Goal: Transaction & Acquisition: Purchase product/service

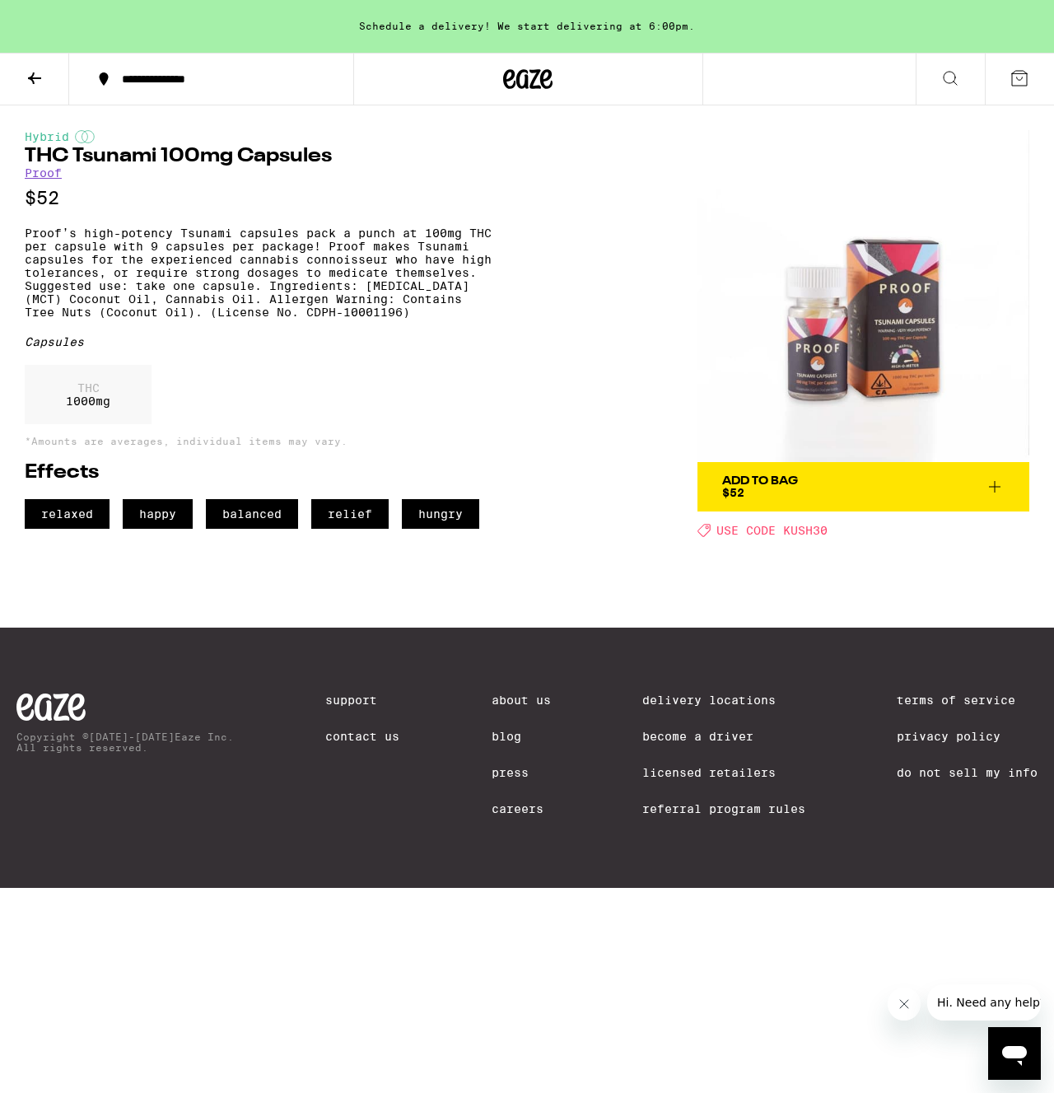
click at [996, 487] on icon at bounding box center [995, 487] width 12 height 12
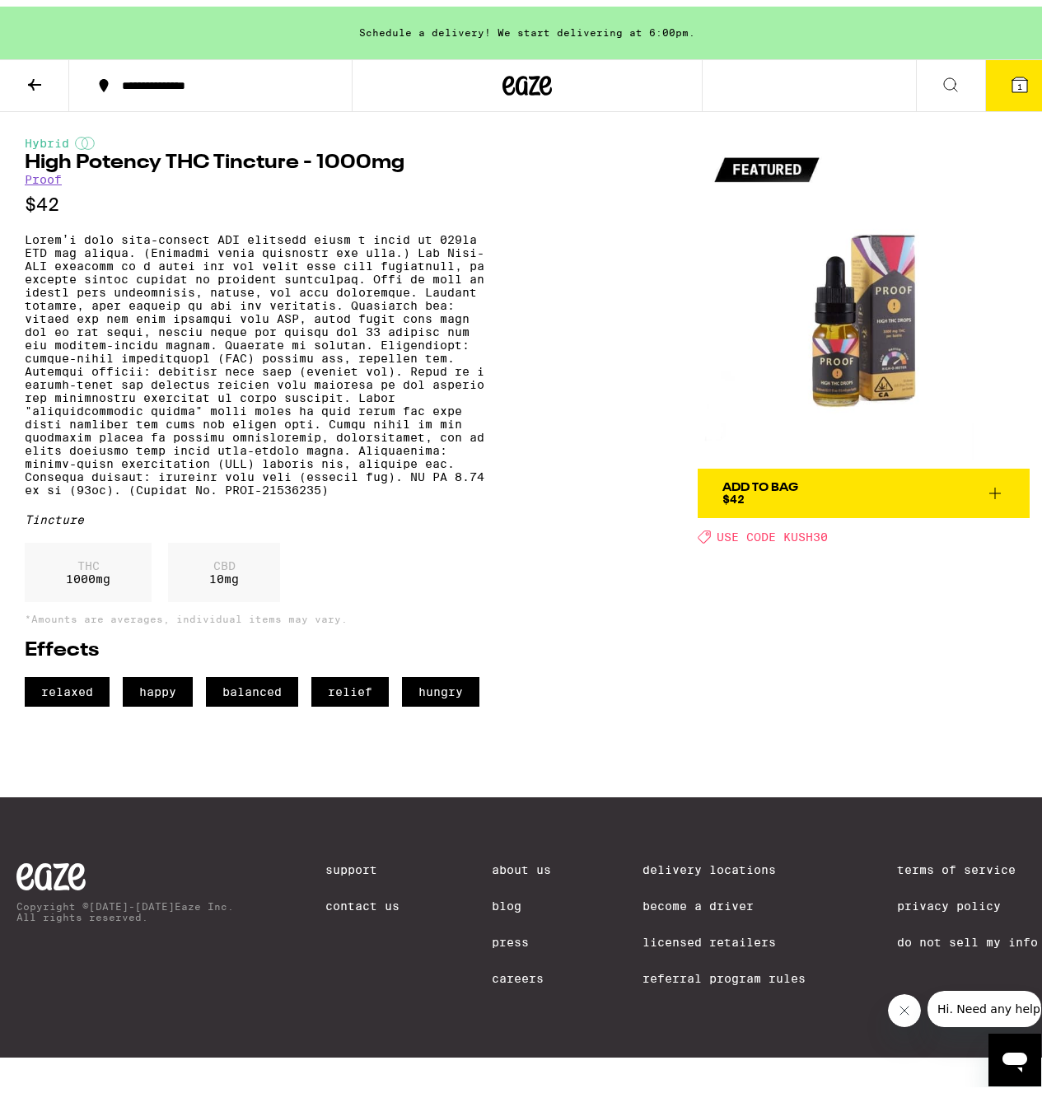
click at [985, 488] on icon at bounding box center [995, 487] width 20 height 20
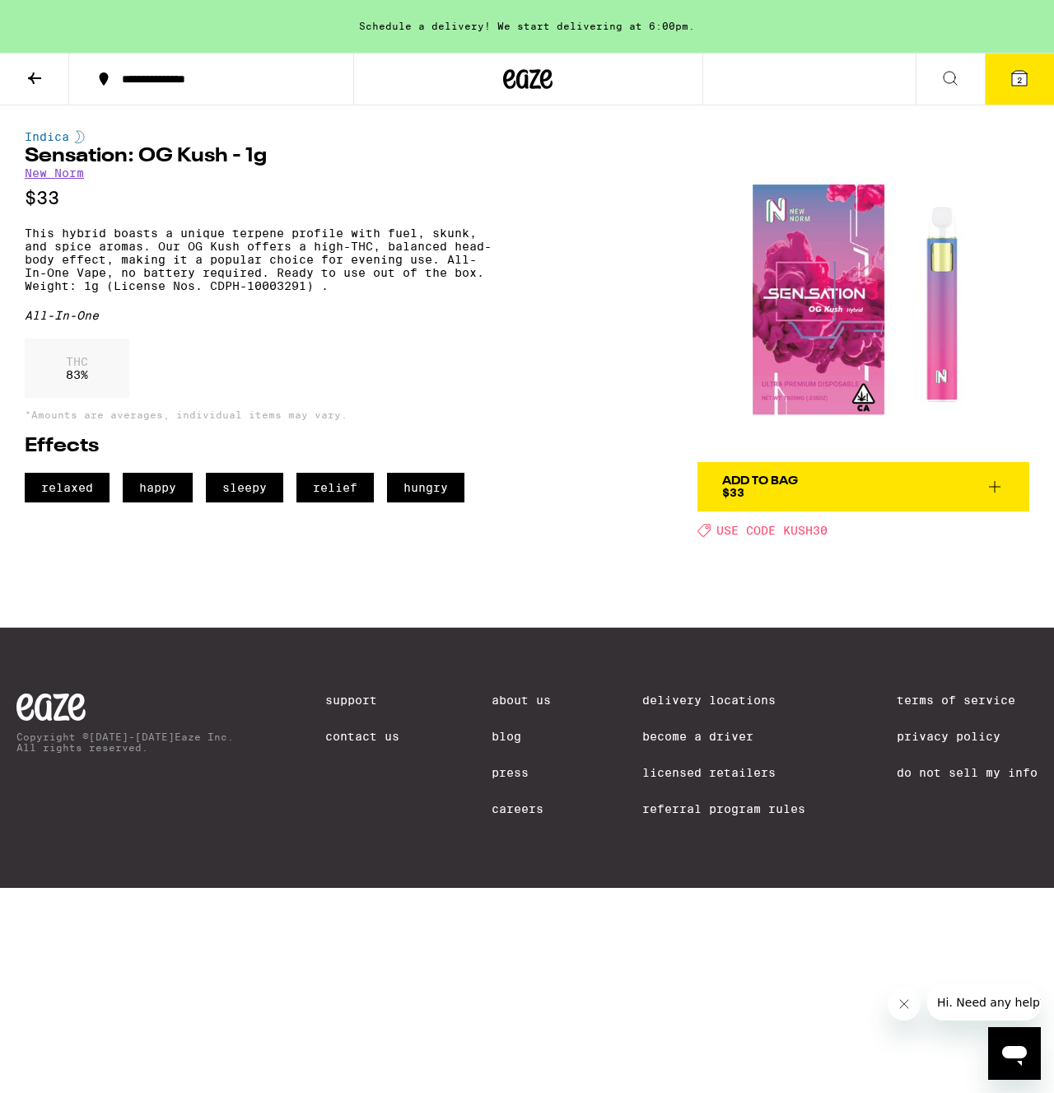
click at [1001, 492] on icon at bounding box center [995, 487] width 20 height 20
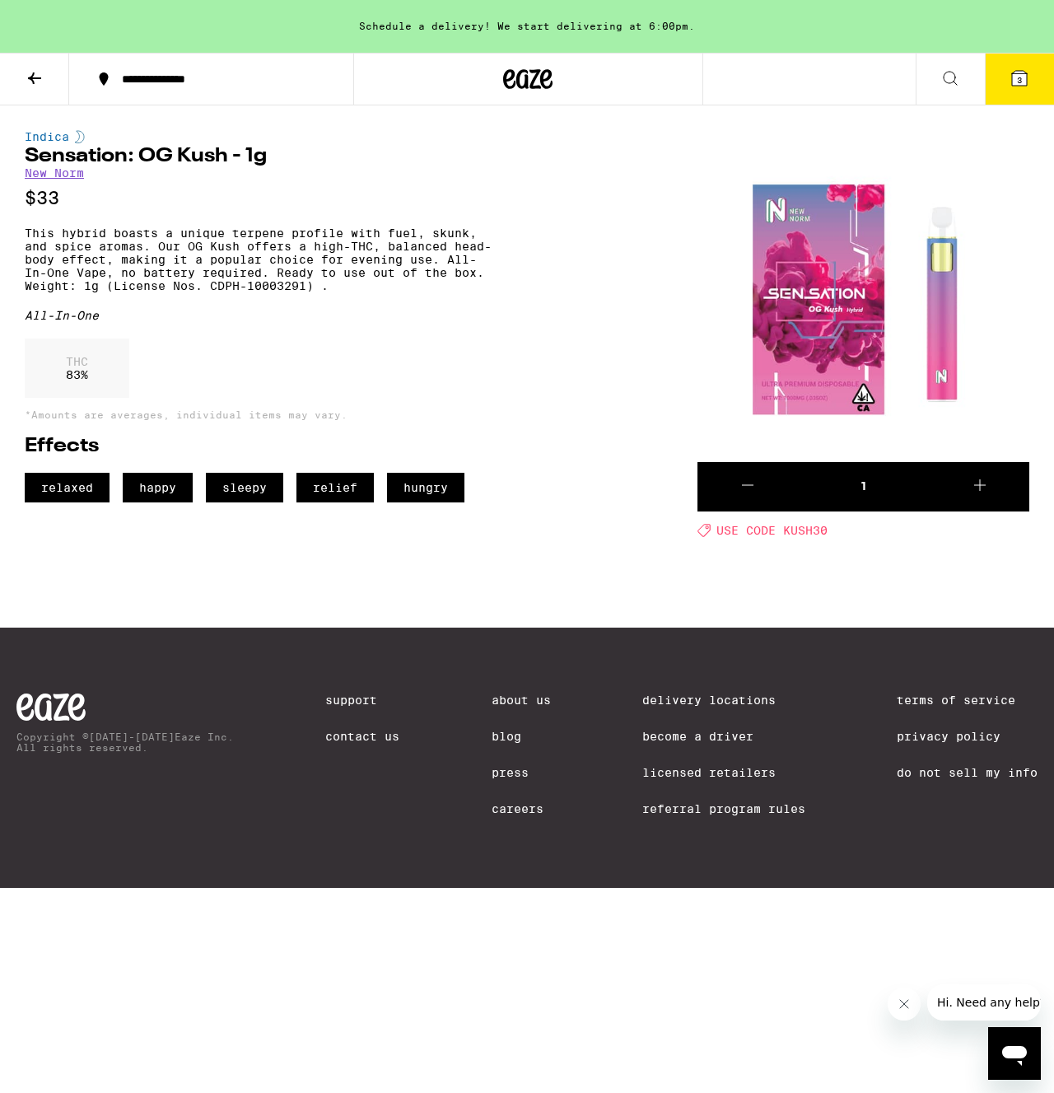
click at [816, 533] on span "USE CODE KUSH30" at bounding box center [772, 530] width 111 height 13
copy span "KUSH30"
click at [1026, 72] on icon at bounding box center [1020, 78] width 20 height 20
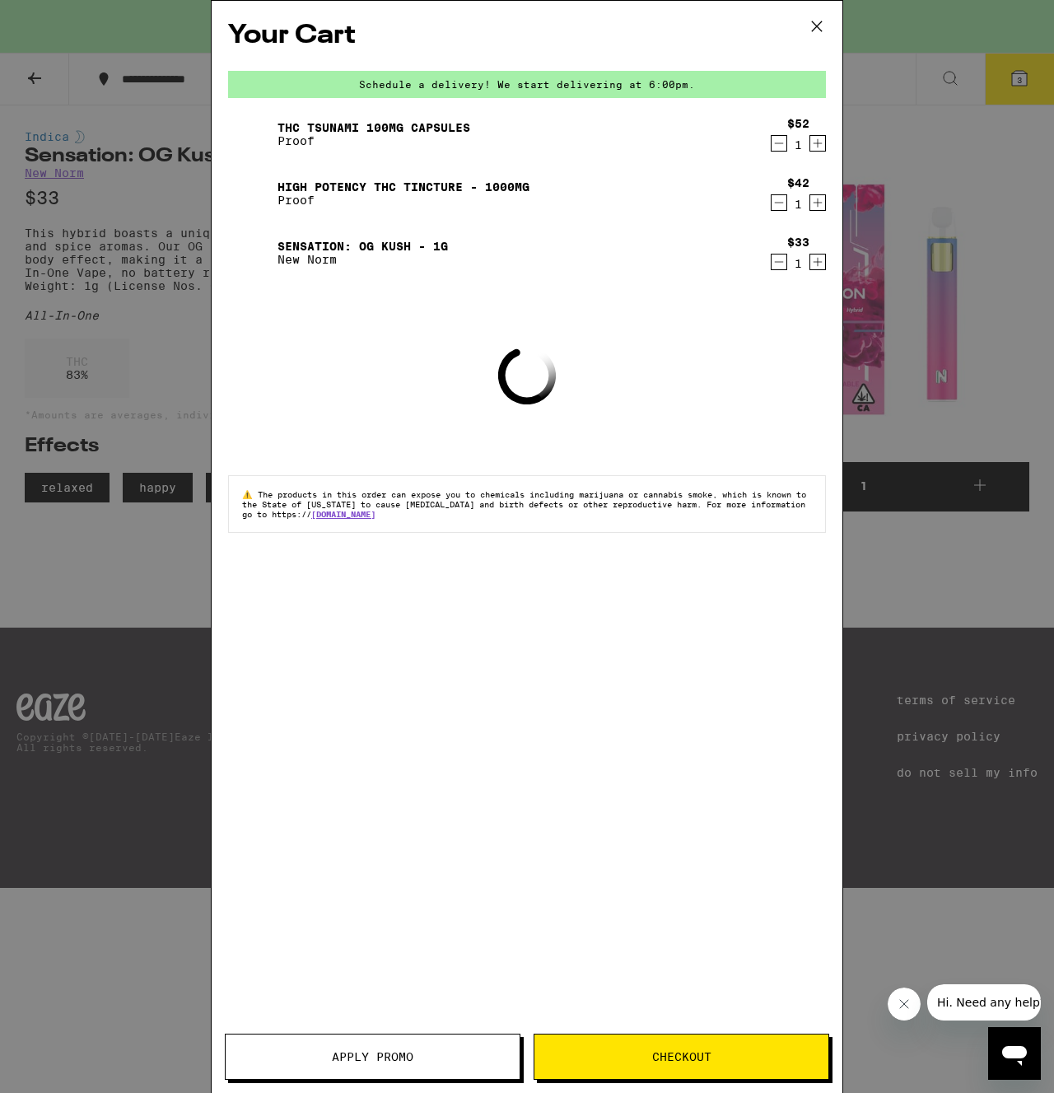
click at [445, 1059] on span "Apply Promo" at bounding box center [373, 1057] width 294 height 12
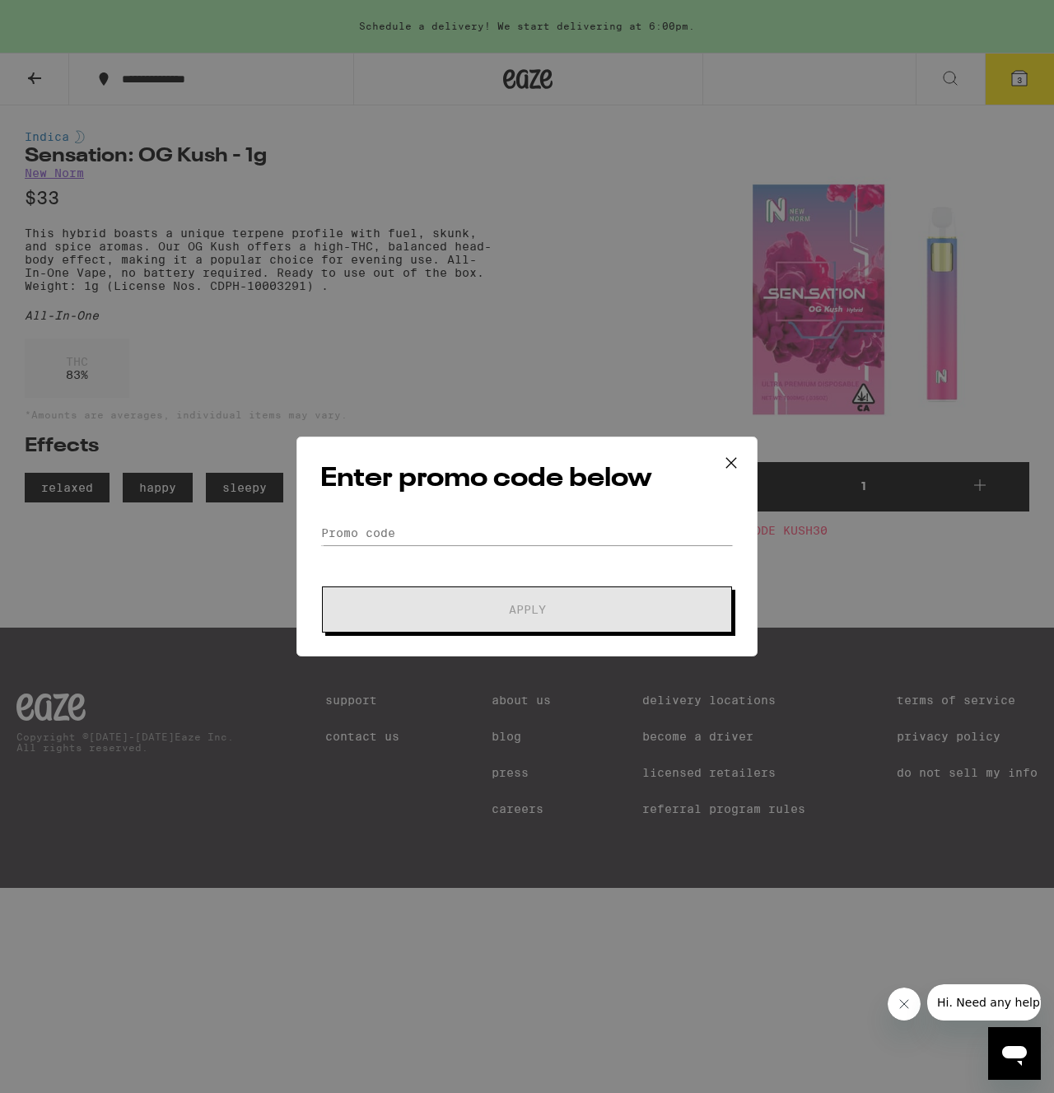
click at [455, 519] on div "Enter promo code below Promo Code Apply" at bounding box center [527, 547] width 461 height 220
click at [418, 531] on input "Promo Code" at bounding box center [527, 533] width 414 height 25
paste input "KUSH30"
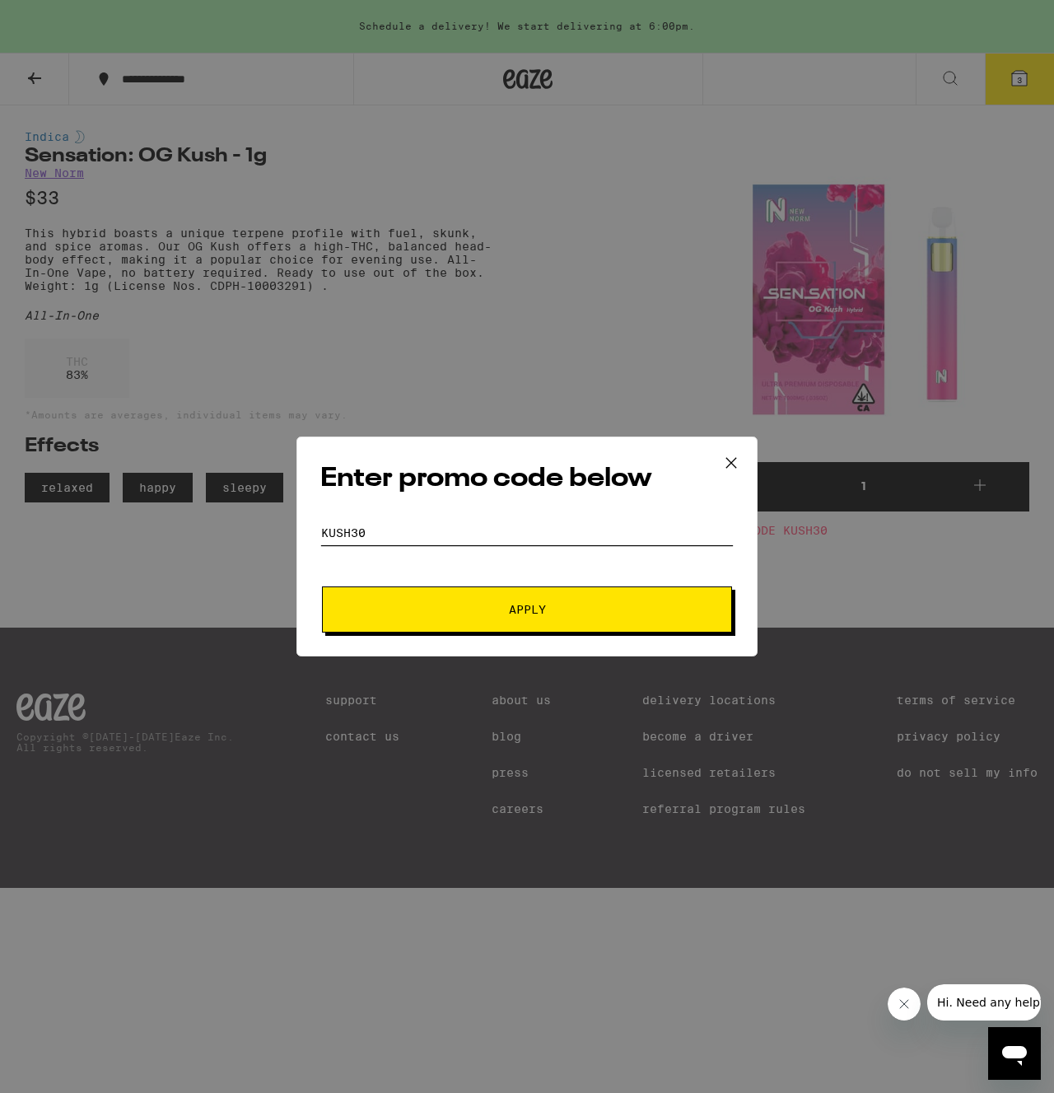
type input "KUSH30"
click at [443, 605] on span "Apply" at bounding box center [527, 610] width 297 height 12
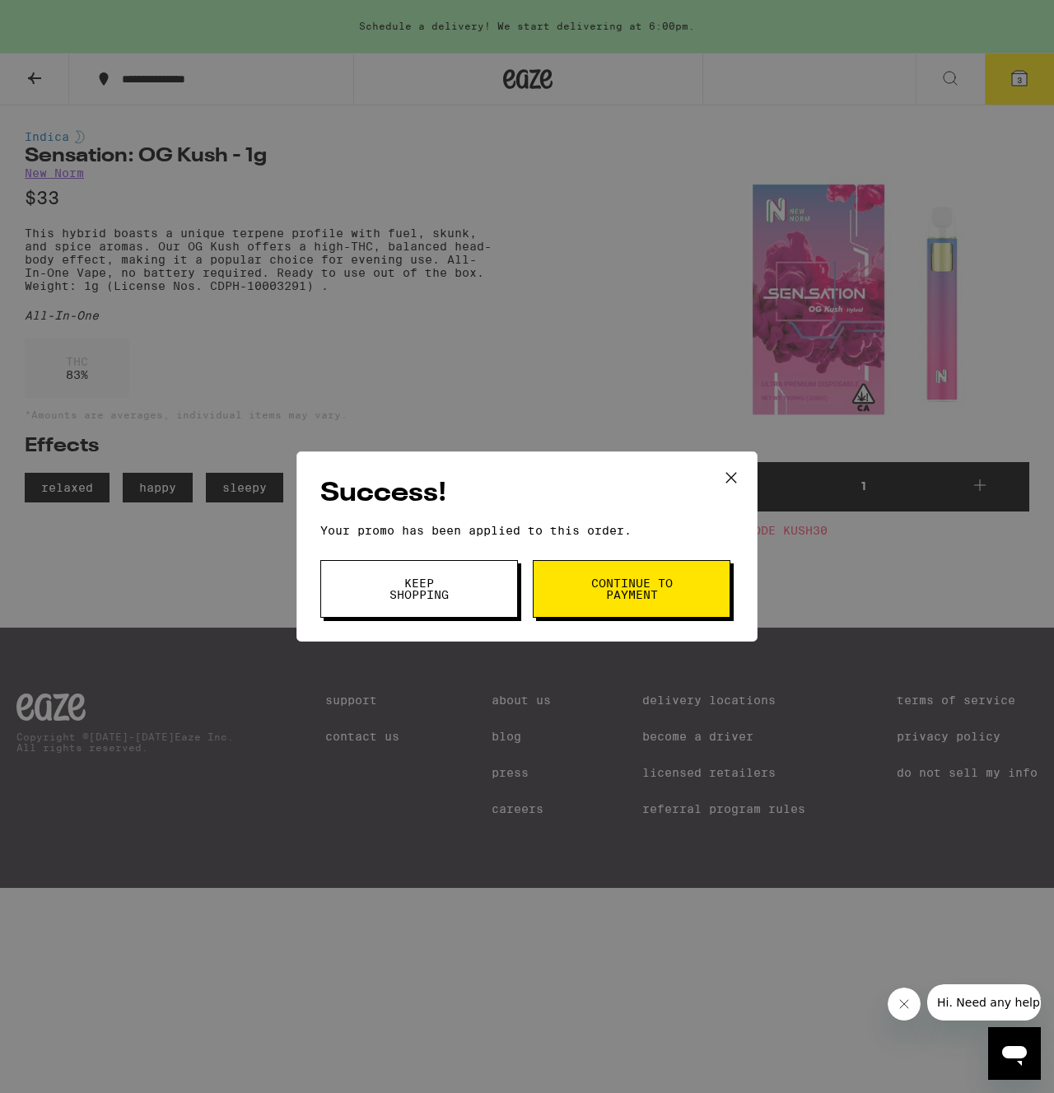
click at [636, 593] on span "Continue to payment" at bounding box center [632, 588] width 84 height 23
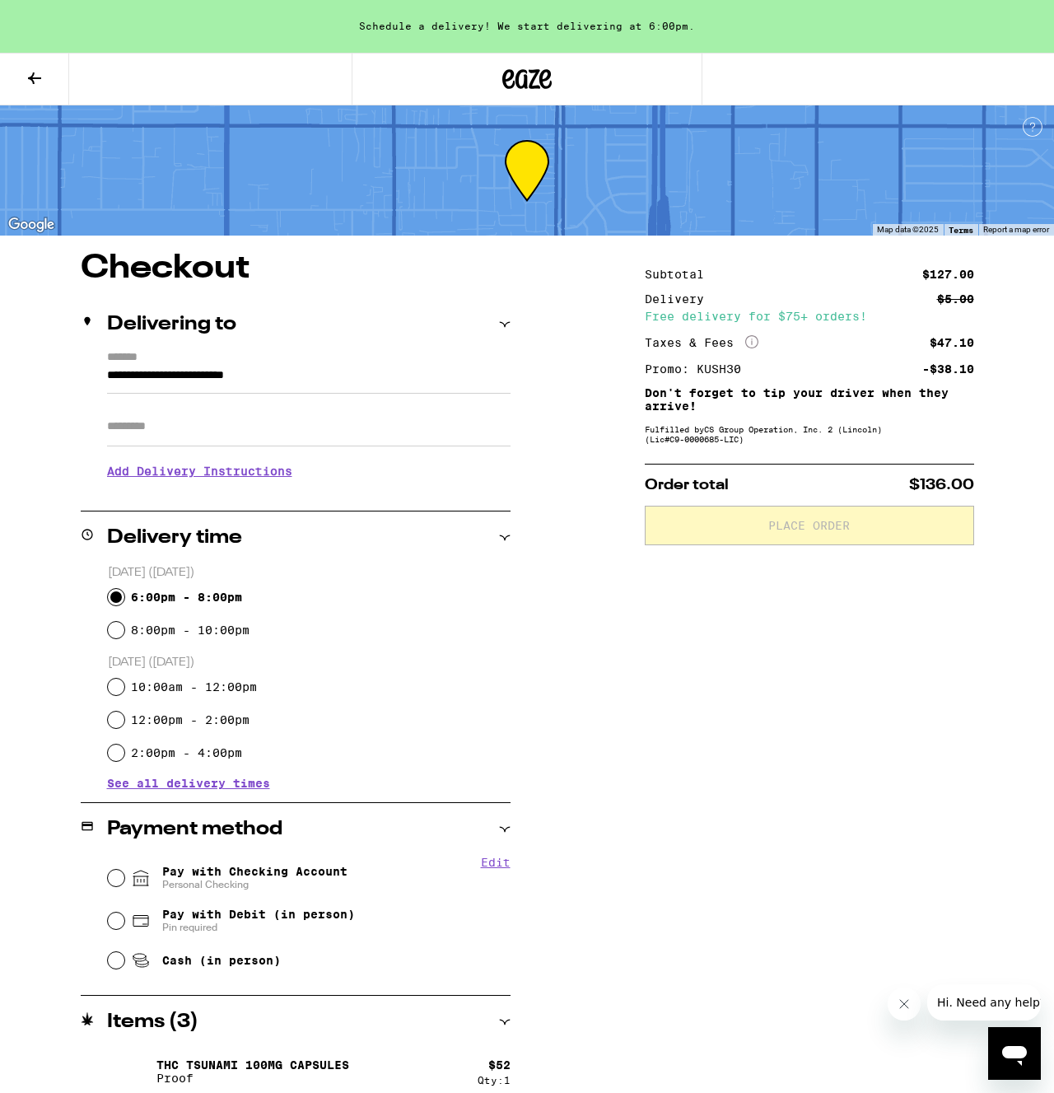
click at [120, 599] on input "6:00pm - 8:00pm" at bounding box center [116, 597] width 16 height 16
radio input "true"
click at [109, 879] on input "Pay with Checking Account Personal Checking" at bounding box center [116, 878] width 16 height 16
radio input "true"
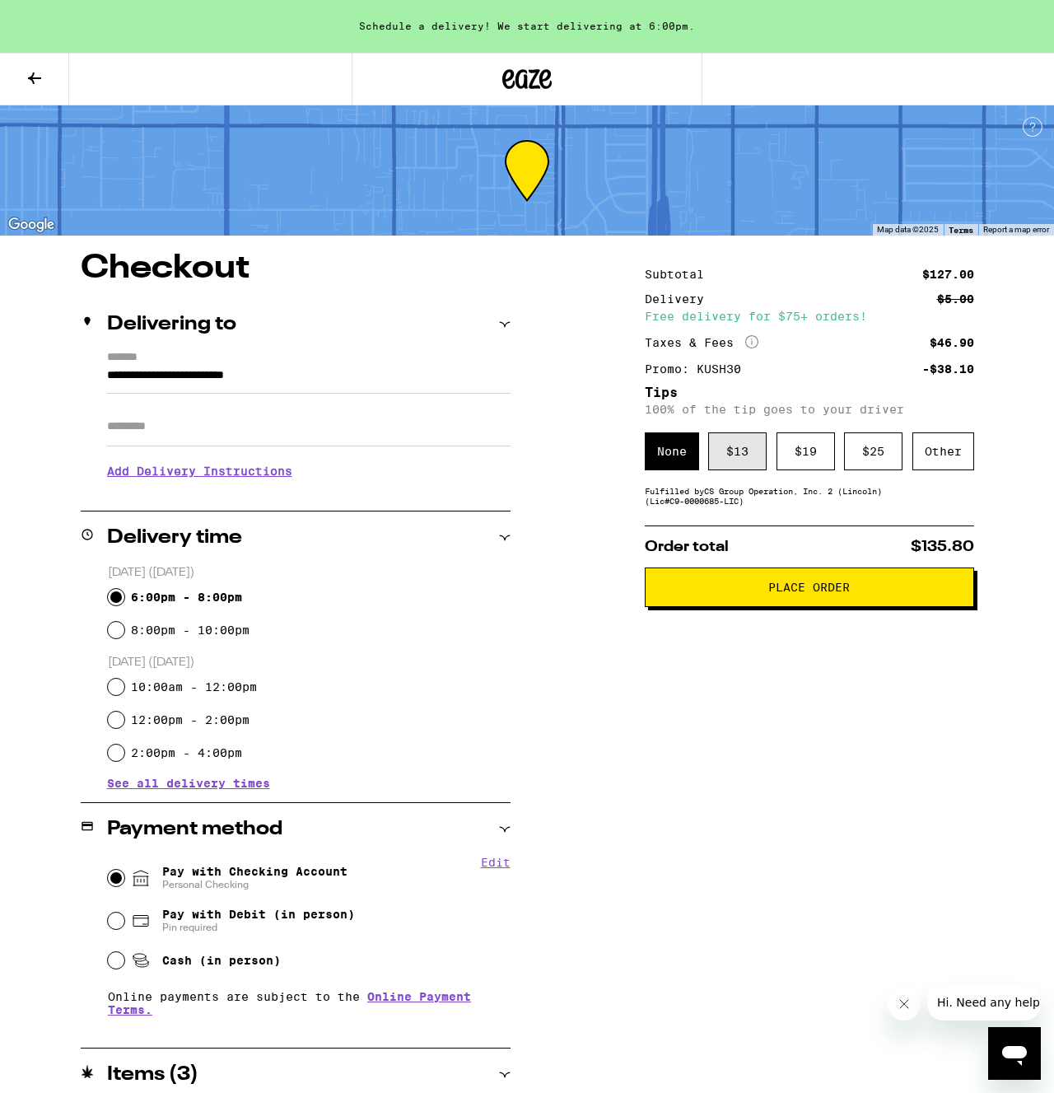
click at [736, 447] on div "$ 13" at bounding box center [737, 451] width 58 height 38
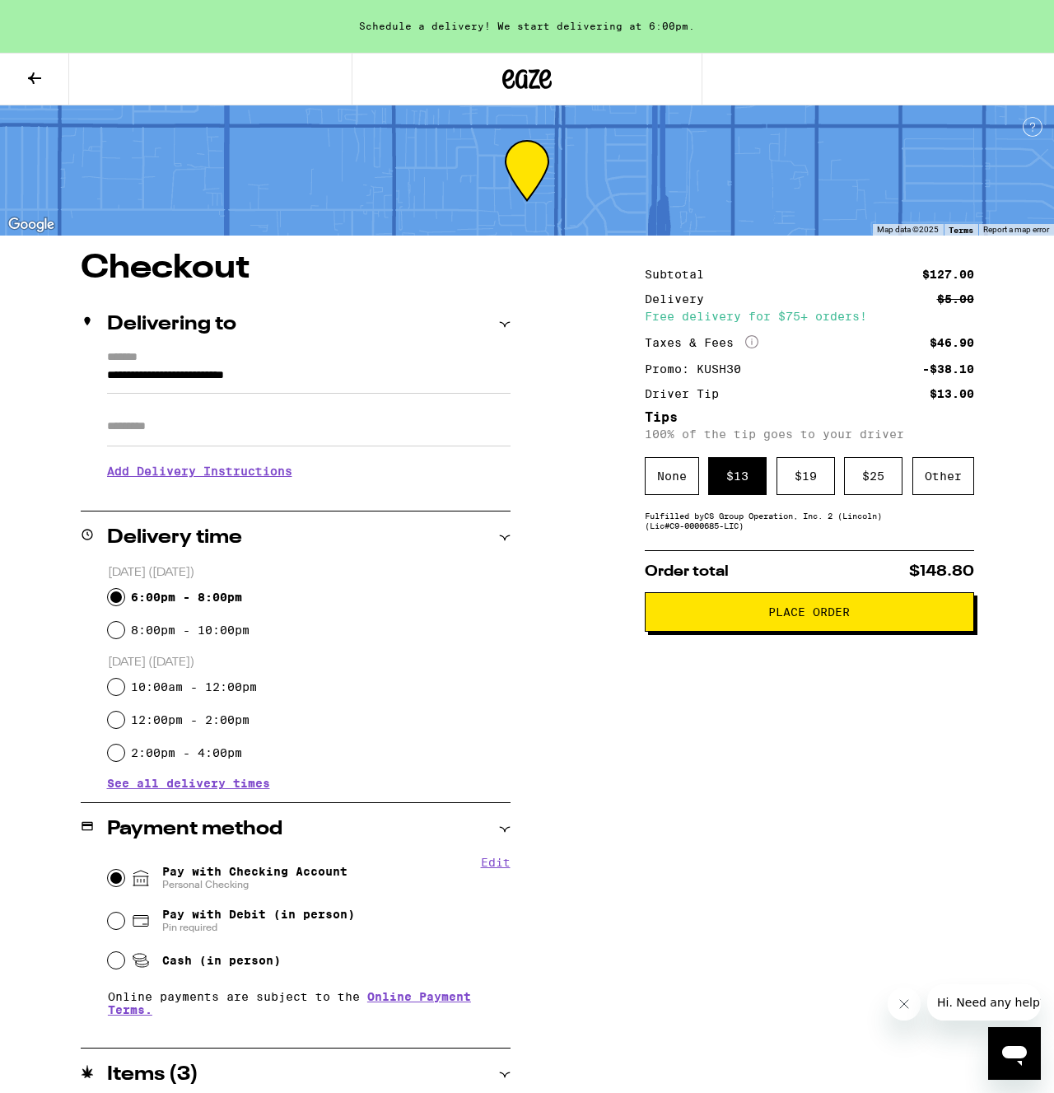
click at [775, 841] on div "Subtotal $127.00 Delivery $5.00 Free delivery for $75+ orders! Taxes & Fees Mor…" at bounding box center [810, 766] width 330 height 1028
click at [493, 1062] on div "Items ( 3 )" at bounding box center [296, 1075] width 430 height 53
click at [493, 1078] on div "Items ( 3 )" at bounding box center [296, 1075] width 430 height 20
click at [484, 826] on div "Payment method" at bounding box center [296, 830] width 430 height 20
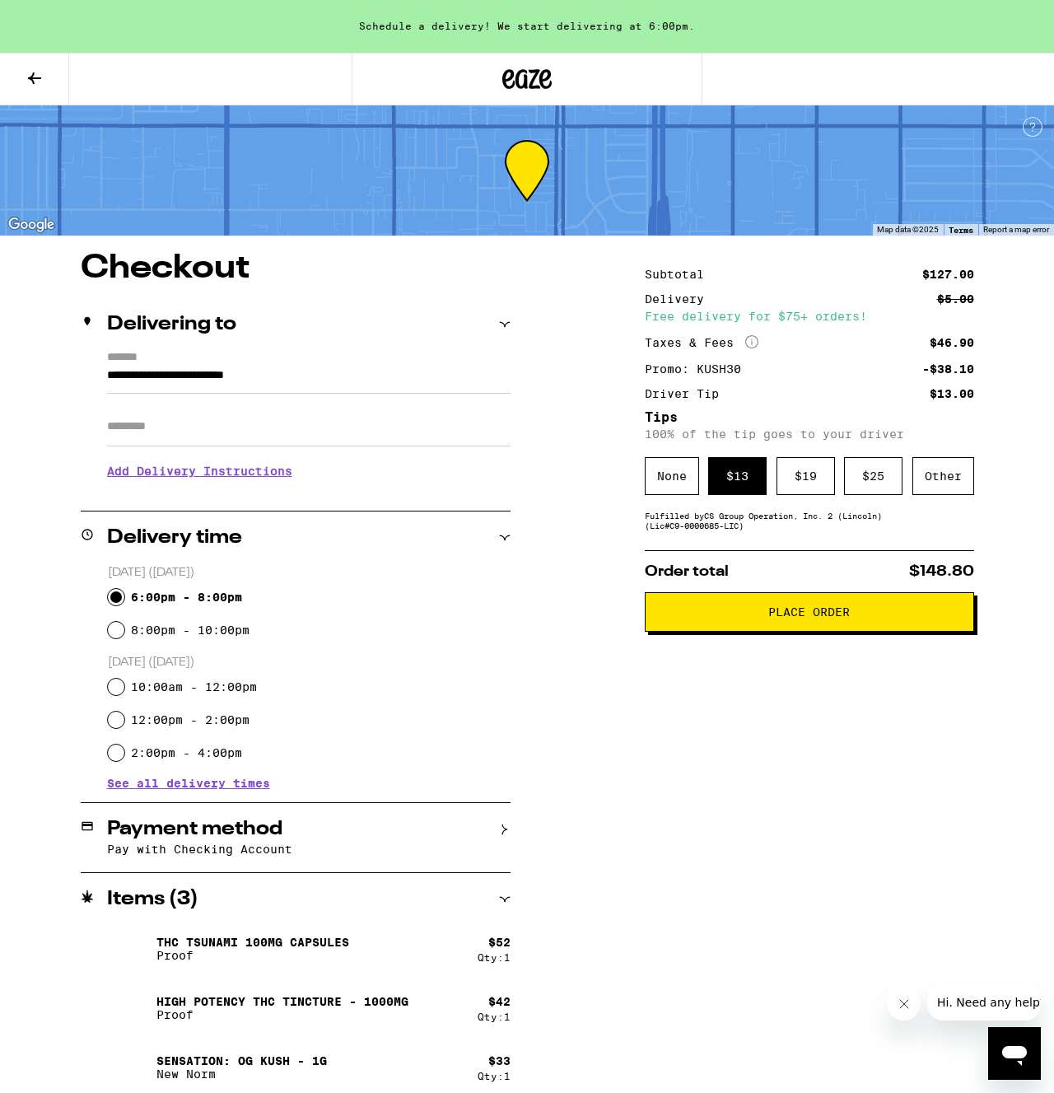
click at [486, 531] on div "Delivery time" at bounding box center [296, 538] width 430 height 20
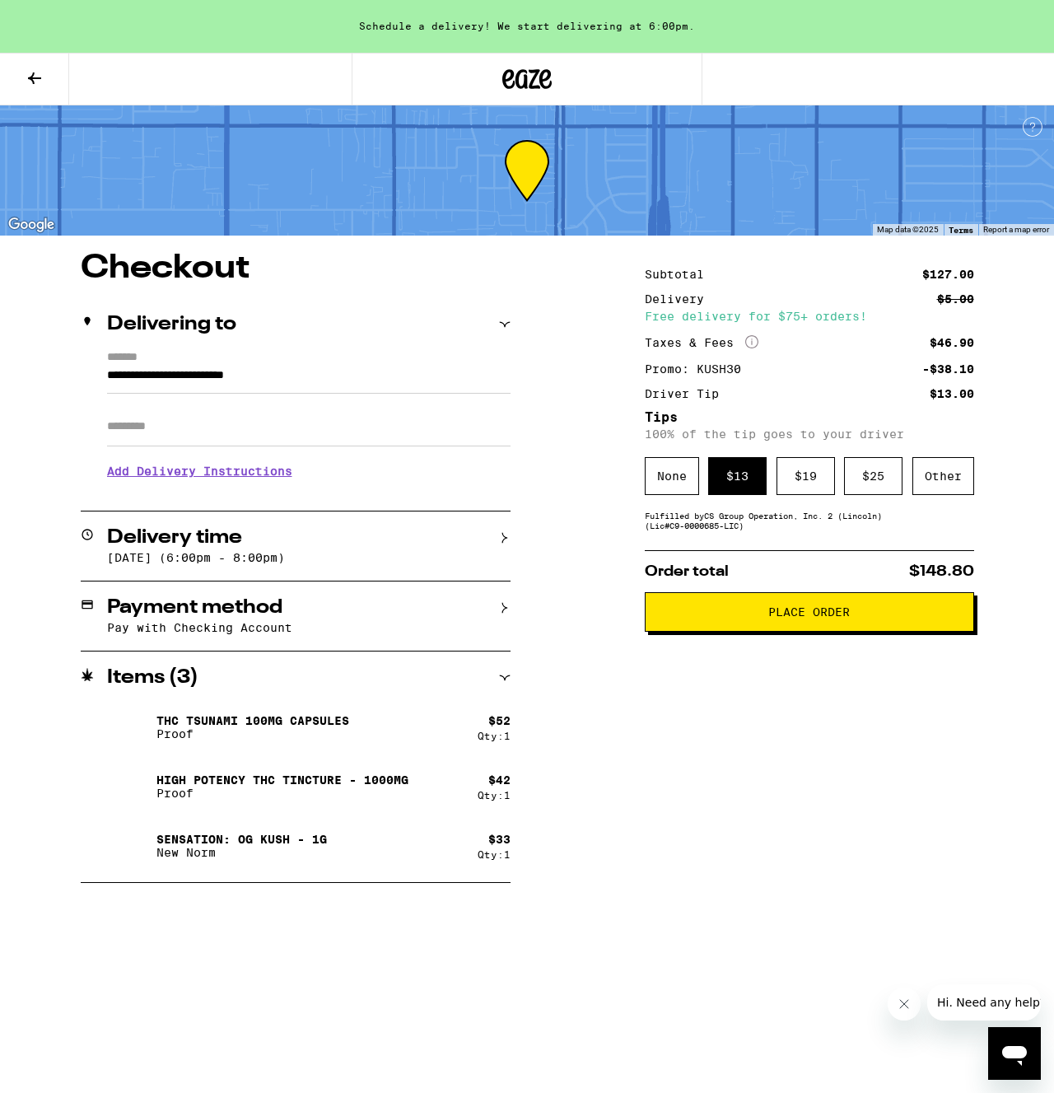
click at [241, 479] on h3 "Add Delivery Instructions" at bounding box center [309, 471] width 404 height 38
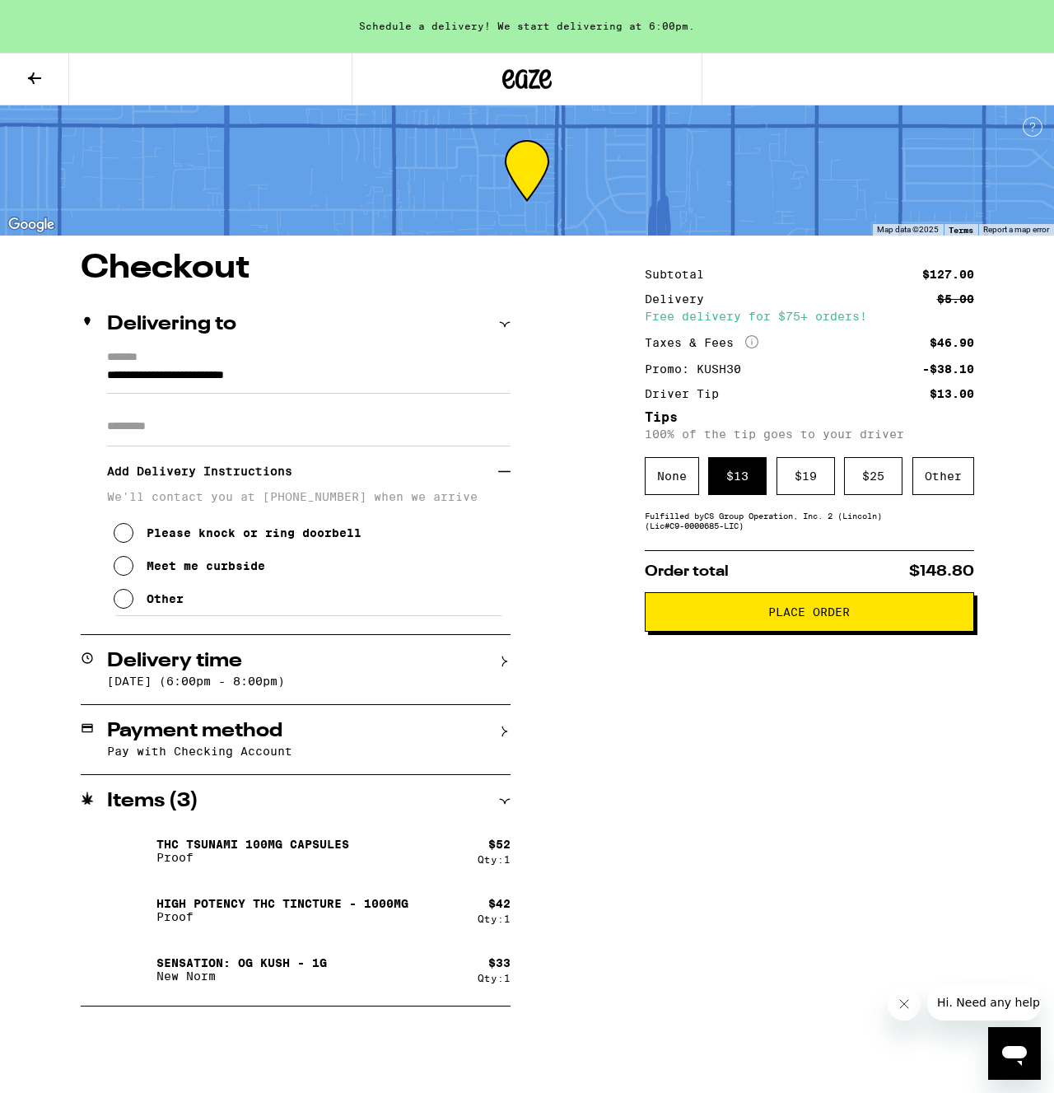
click at [156, 605] on div "Other" at bounding box center [165, 598] width 37 height 13
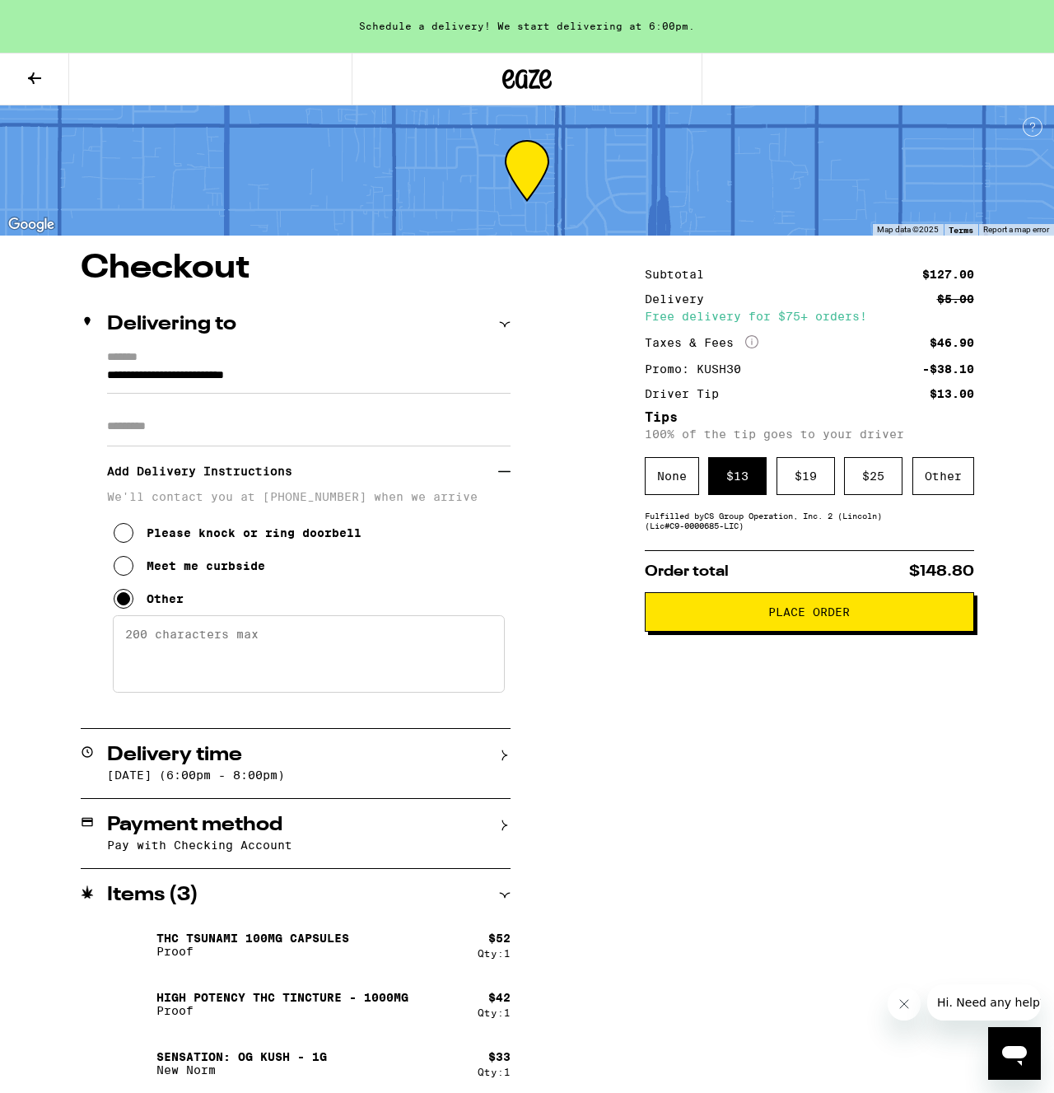
click at [146, 656] on textarea "Enter any other delivery instructions you want driver to know" at bounding box center [309, 653] width 392 height 77
click at [632, 860] on div "**********" at bounding box center [527, 676] width 1054 height 849
click at [286, 640] on textarea "Gate Code: 021" at bounding box center [309, 653] width 392 height 77
type textarea "Gate Code: 021 Meet by Garage"
click at [868, 626] on button "Place Order" at bounding box center [810, 612] width 330 height 40
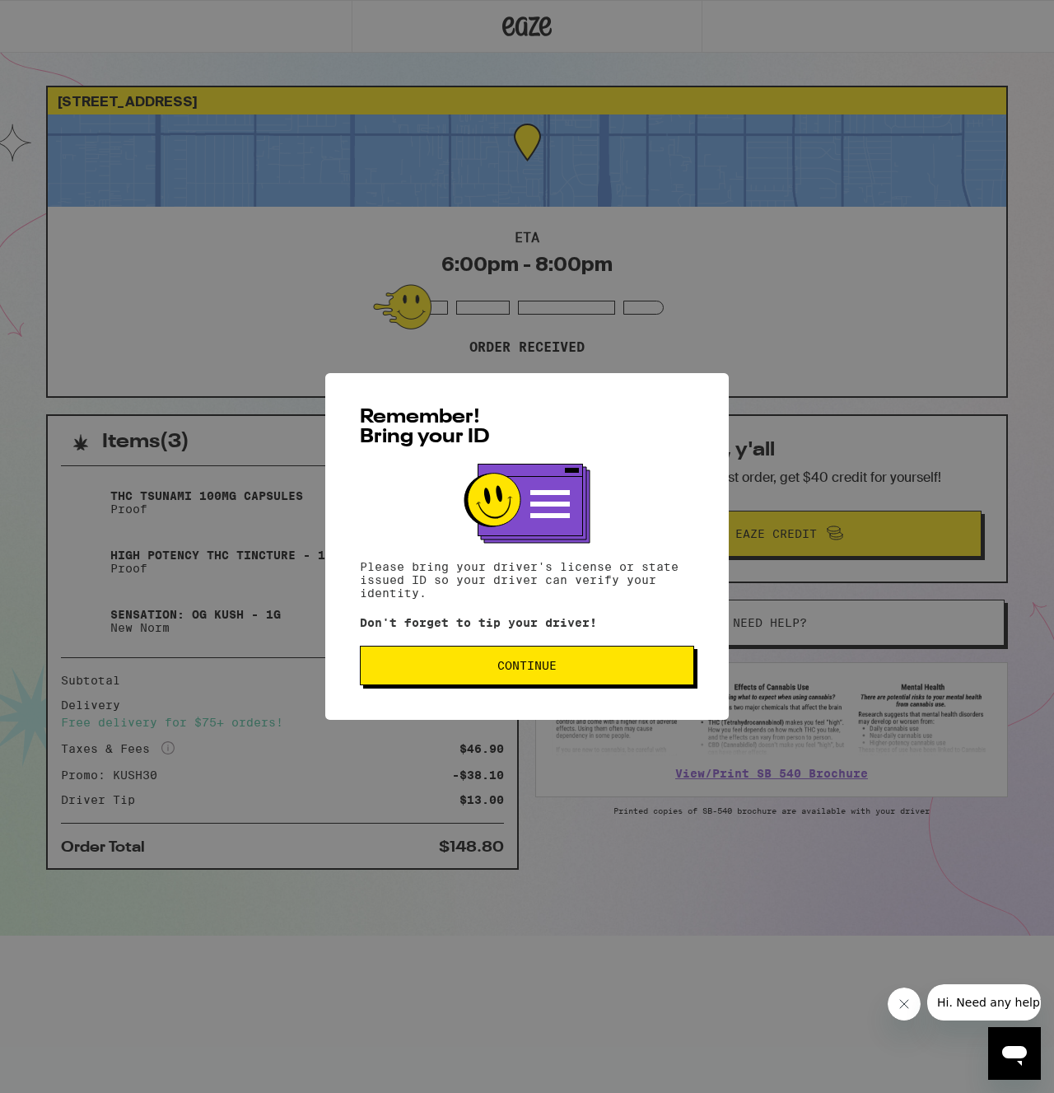
click at [589, 661] on button "Continue" at bounding box center [527, 666] width 334 height 40
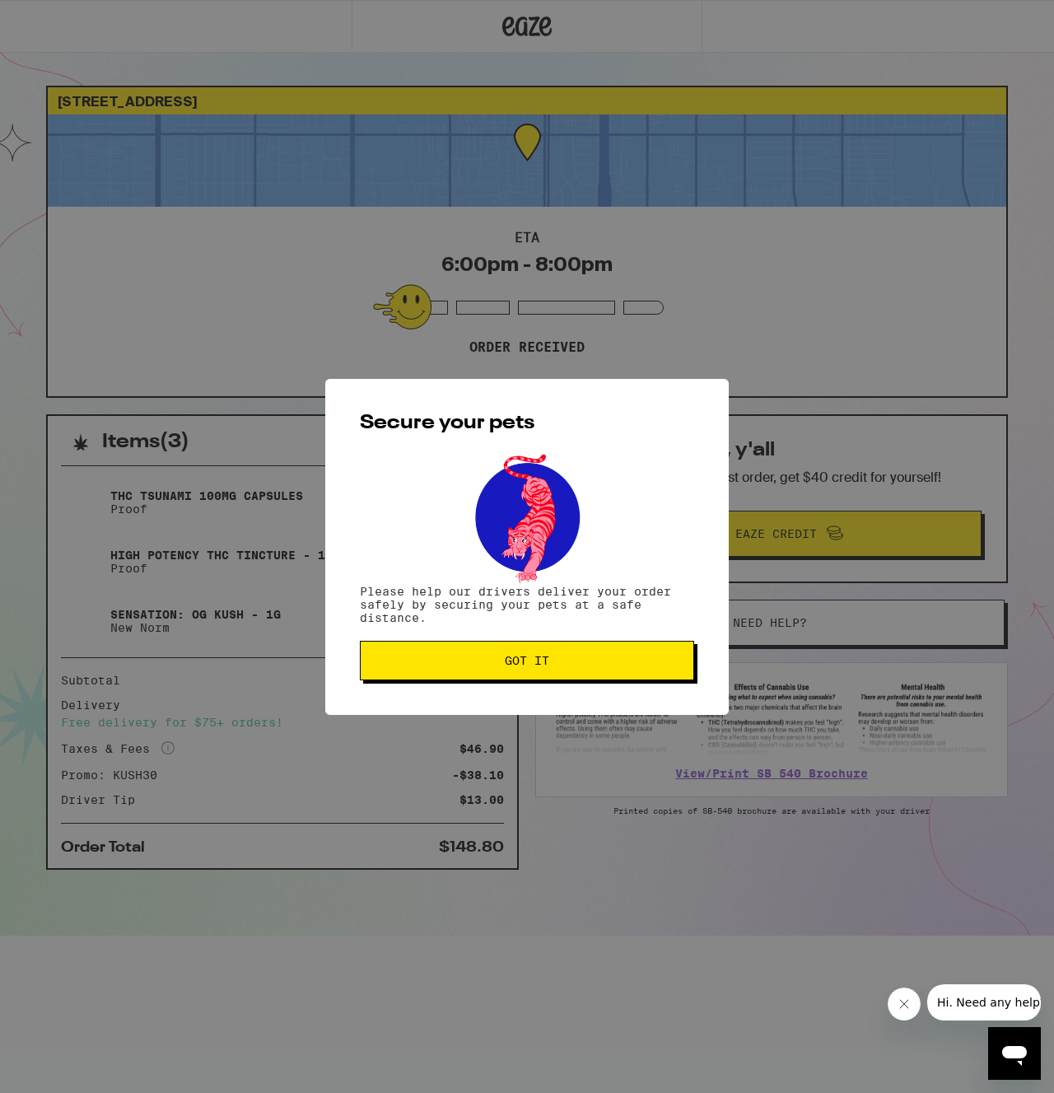
click at [590, 654] on button "Got it" at bounding box center [527, 661] width 334 height 40
